Goal: Task Accomplishment & Management: Complete application form

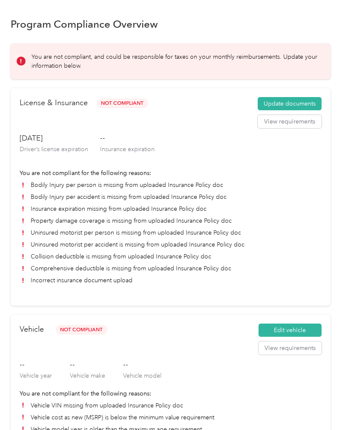
click at [292, 101] on button "Update documents" at bounding box center [289, 104] width 64 height 14
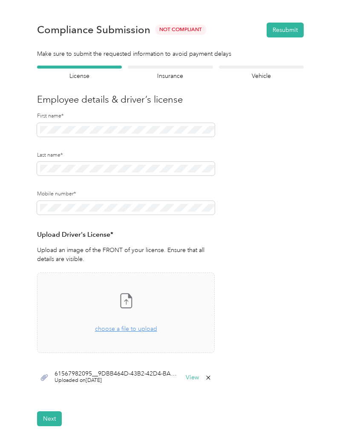
click at [150, 369] on div "61567982095__9DBB464D-43B2-42D4-BA8E-3B5E88F13B91.jpeg Uploaded on [DATE] View" at bounding box center [125, 378] width 177 height 26
click at [196, 378] on button "View" at bounding box center [192, 378] width 13 height 6
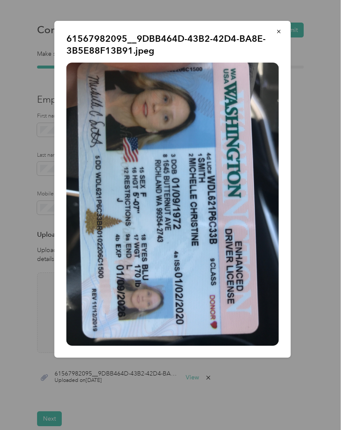
click at [275, 31] on button "button" at bounding box center [279, 31] width 18 height 15
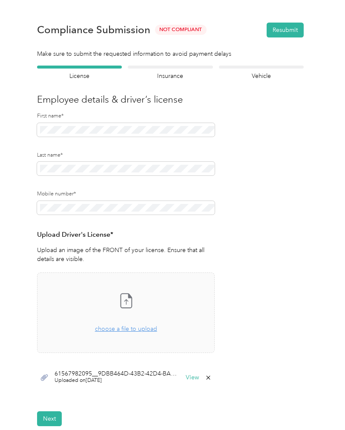
click at [48, 421] on button "Next" at bounding box center [49, 418] width 25 height 15
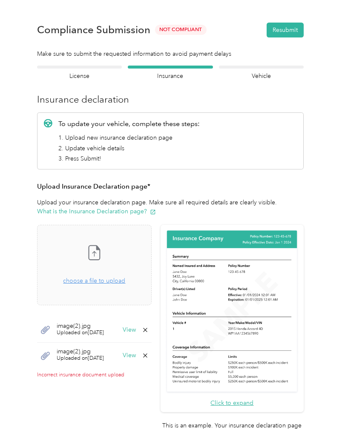
click at [136, 328] on button "View" at bounding box center [129, 330] width 13 height 6
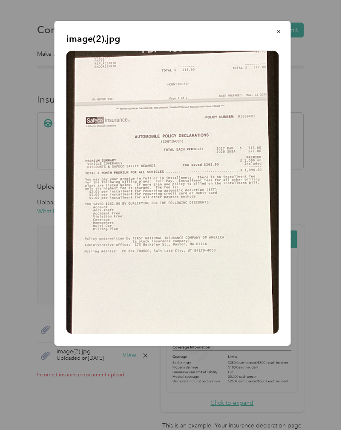
click at [281, 29] on icon "button" at bounding box center [279, 32] width 6 height 6
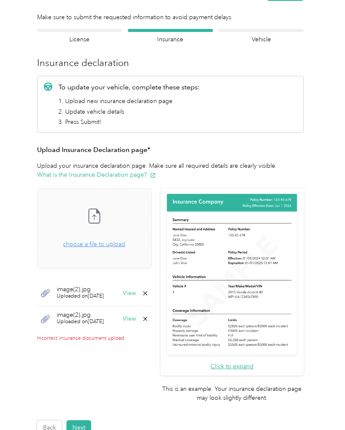
scroll to position [43, 0]
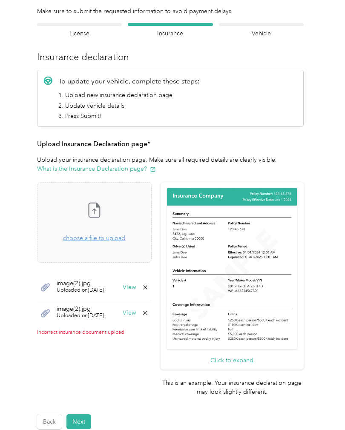
click at [84, 414] on button "Next" at bounding box center [78, 421] width 25 height 15
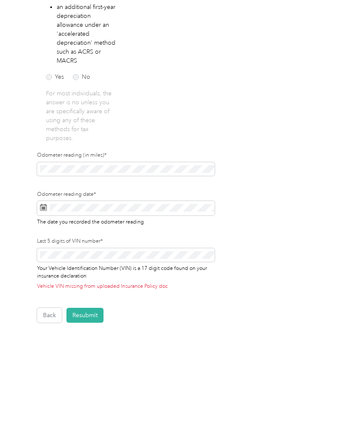
scroll to position [223, 0]
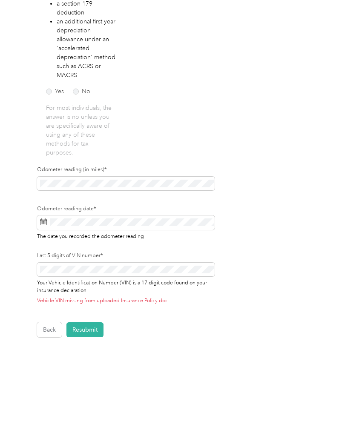
click at [83, 323] on button "Resubmit" at bounding box center [84, 329] width 37 height 15
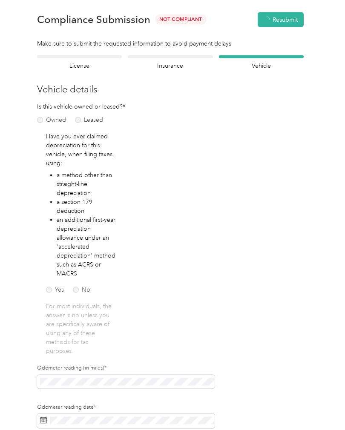
scroll to position [0, 0]
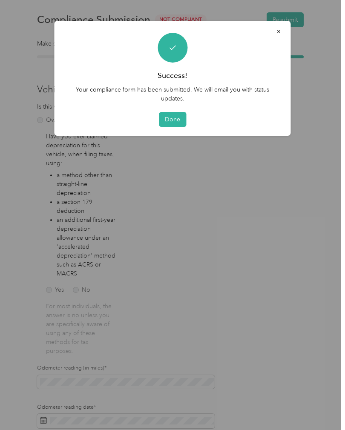
click at [167, 121] on button "Done" at bounding box center [172, 119] width 27 height 15
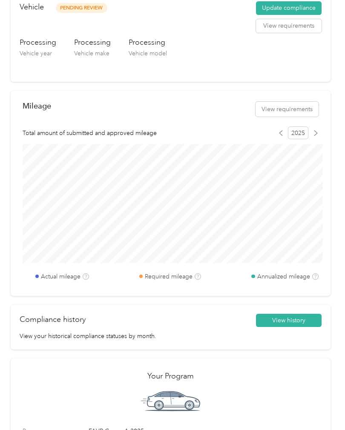
scroll to position [261, 0]
click at [286, 140] on div "Mileage View requirements Total amount of submitted and approved mileage 2025 A…" at bounding box center [171, 193] width 320 height 205
click at [286, 129] on div "2025" at bounding box center [298, 133] width 40 height 13
click at [283, 134] on icon at bounding box center [281, 134] width 6 height 6
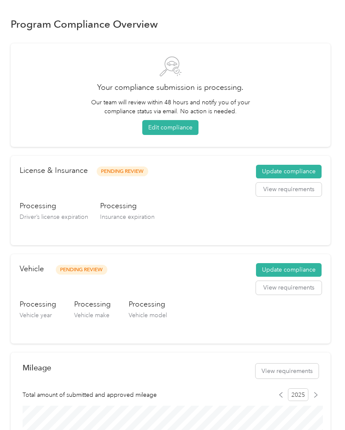
scroll to position [0, 0]
